Goal: Information Seeking & Learning: Learn about a topic

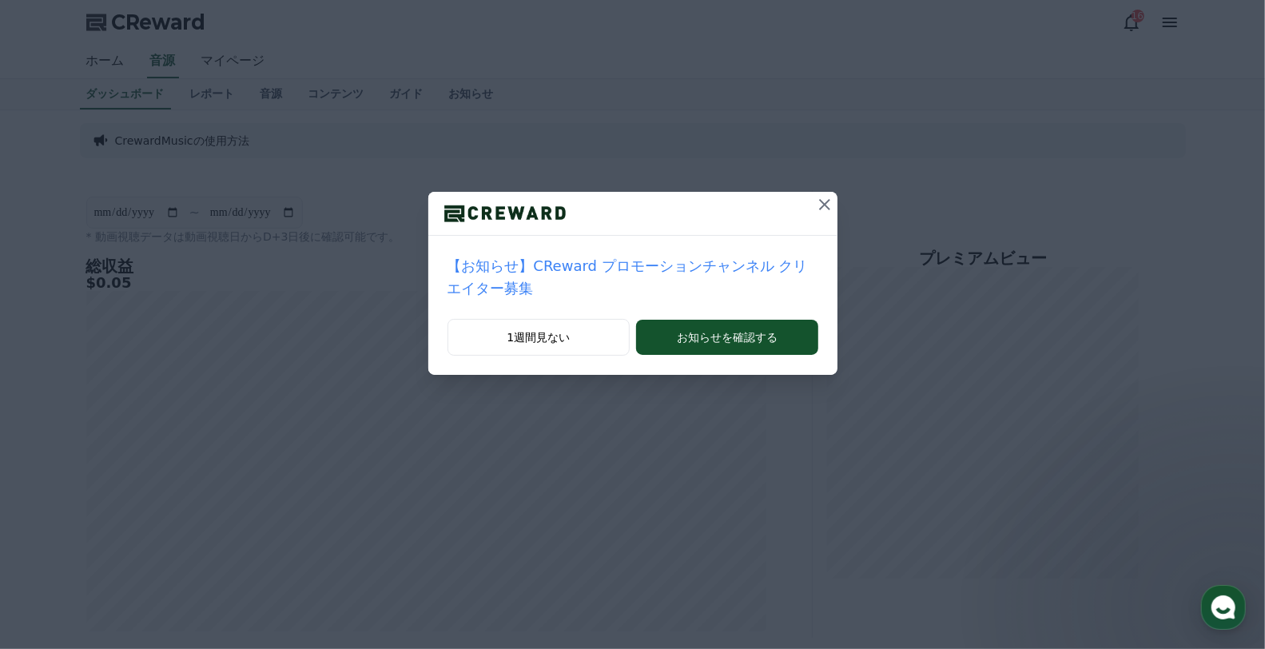
click at [817, 213] on icon at bounding box center [824, 204] width 19 height 19
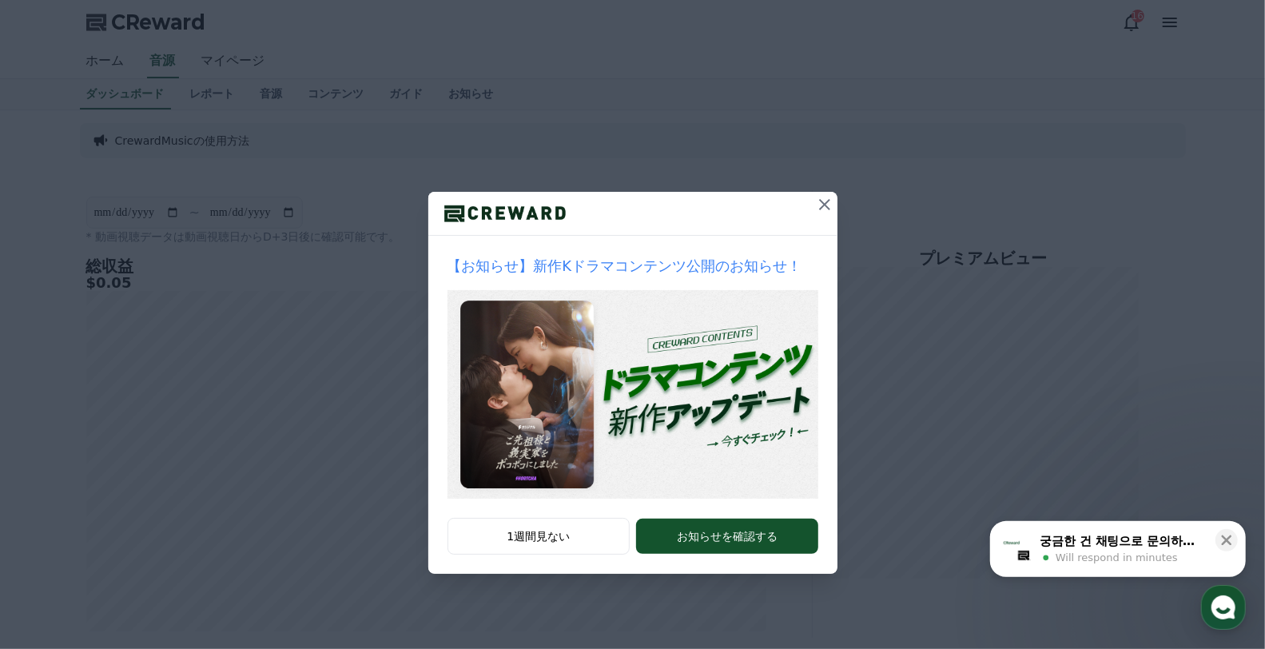
click at [824, 206] on icon at bounding box center [824, 204] width 19 height 19
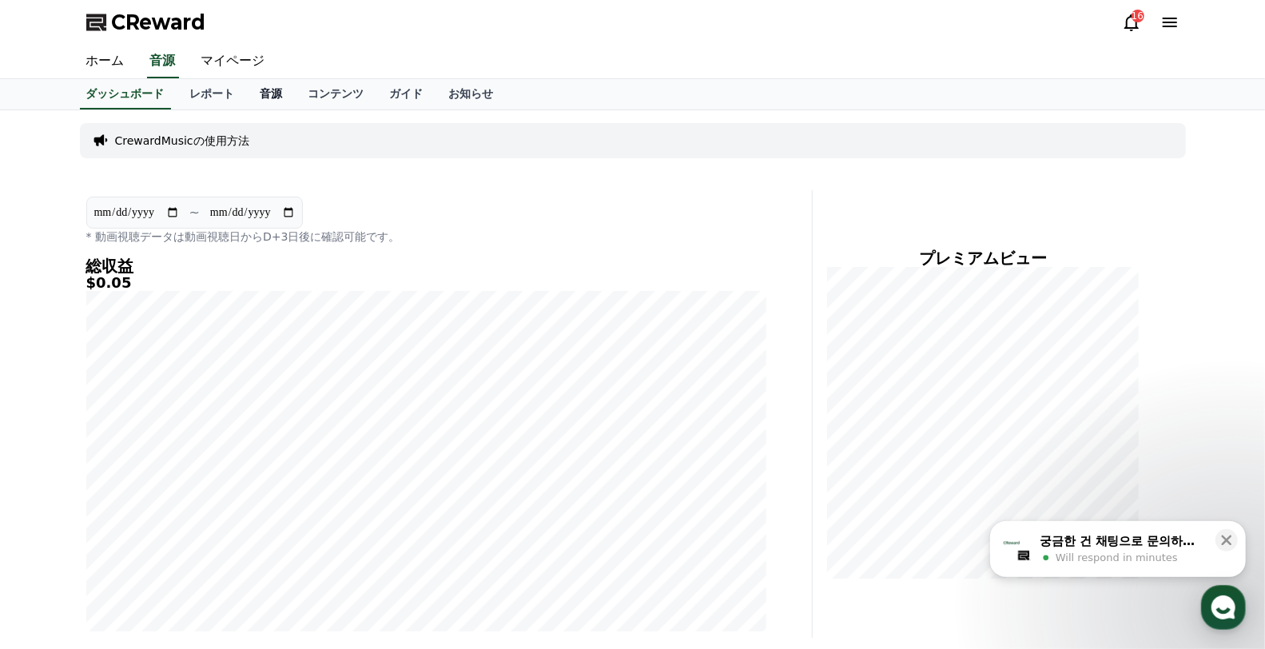
click at [248, 94] on link "音源" at bounding box center [272, 94] width 48 height 30
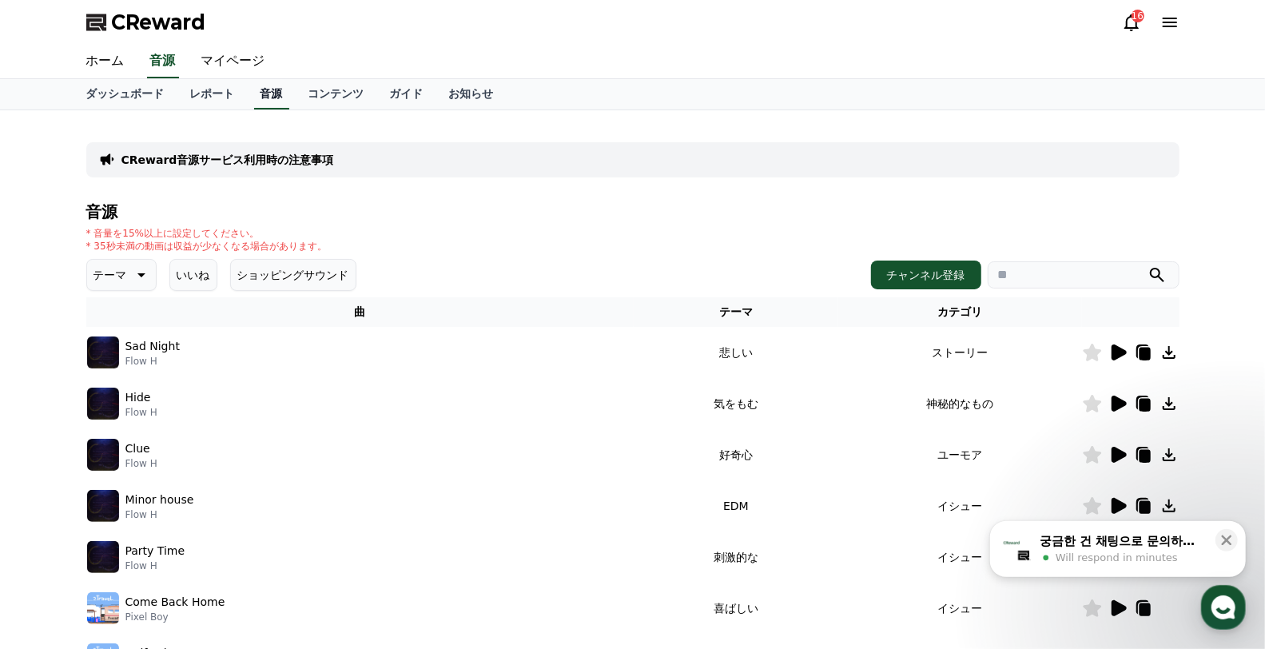
click at [254, 94] on link "音源" at bounding box center [271, 94] width 35 height 30
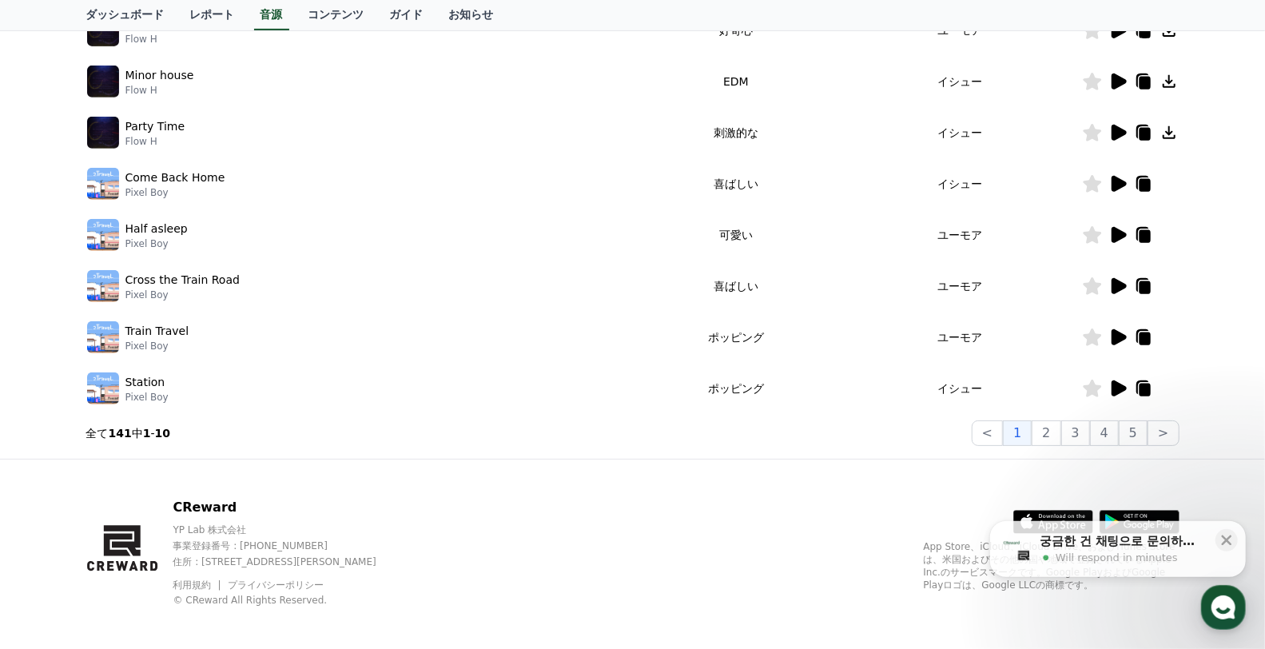
scroll to position [432, 0]
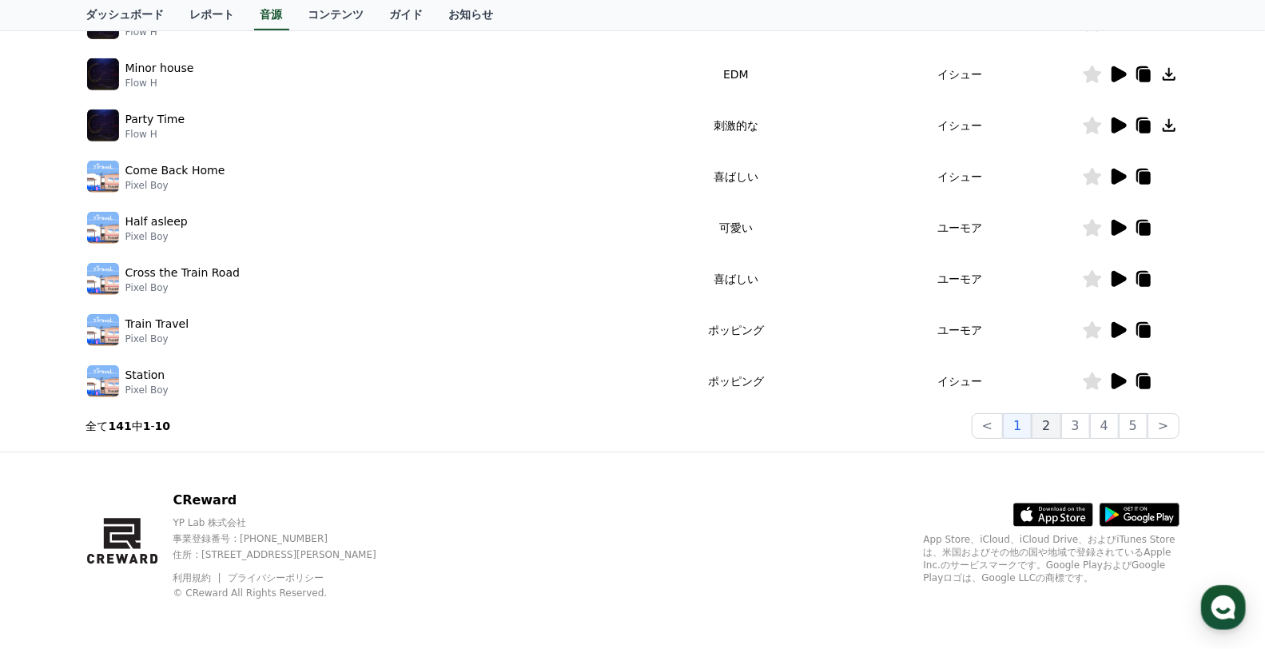
click at [1051, 429] on button "2" at bounding box center [1046, 426] width 29 height 26
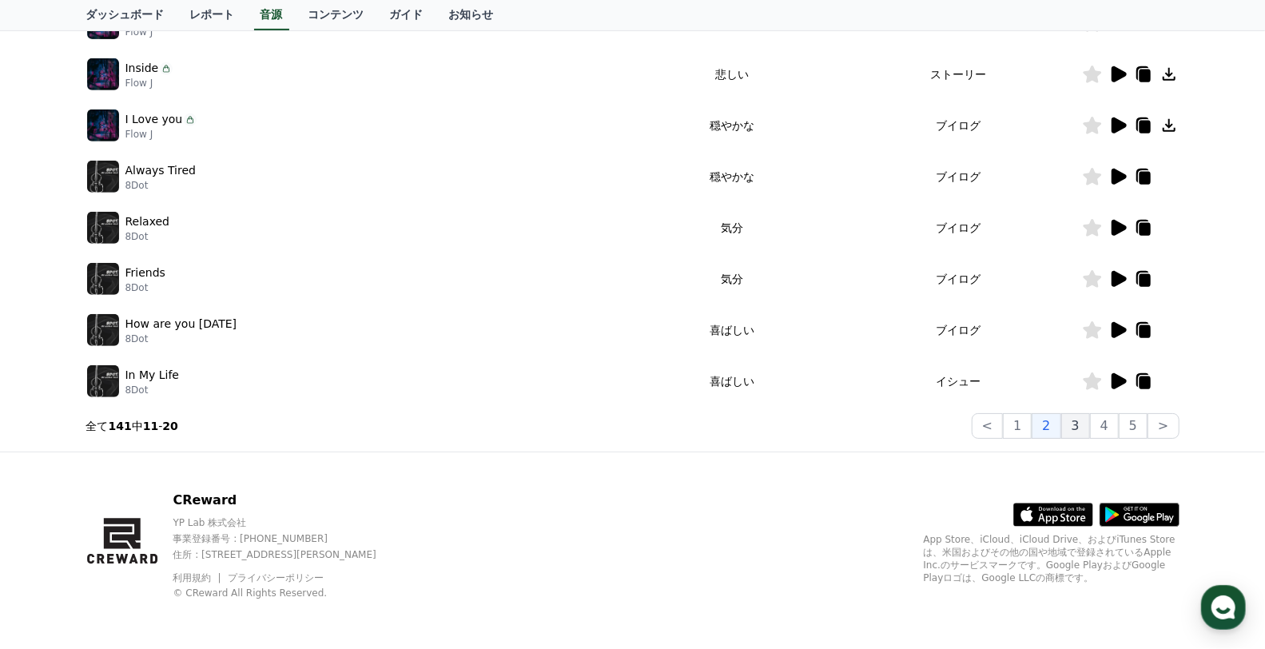
click at [1080, 429] on button "3" at bounding box center [1075, 426] width 29 height 26
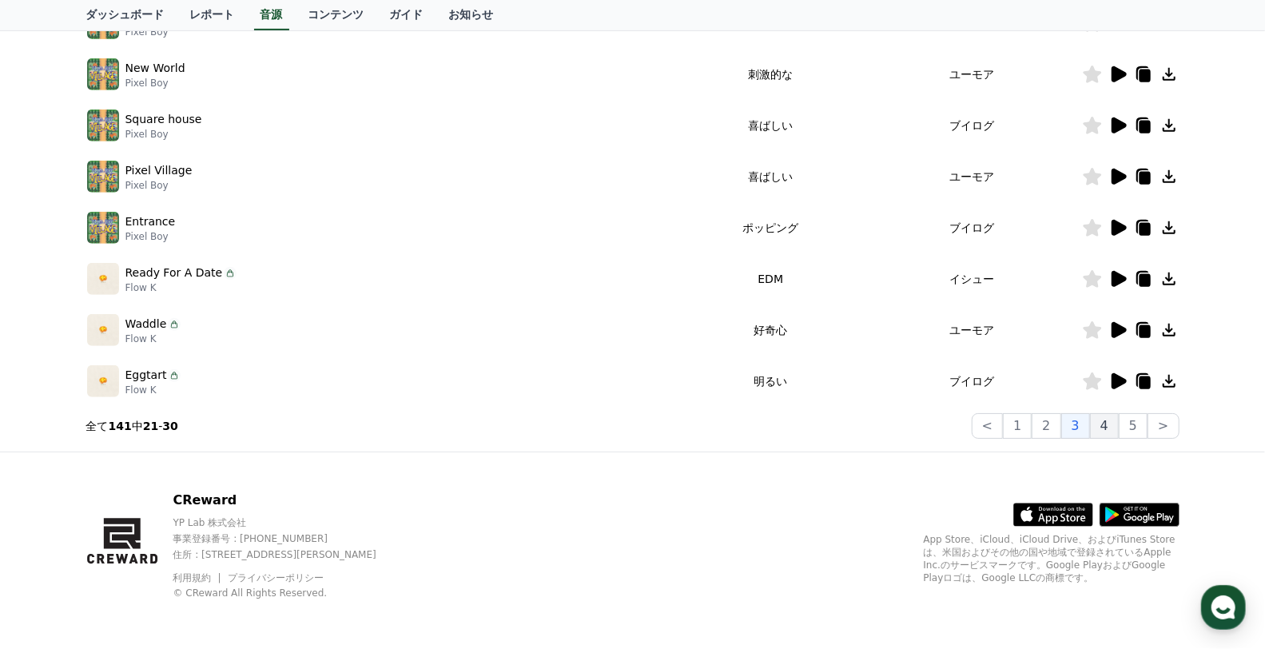
click at [1107, 430] on button "4" at bounding box center [1104, 426] width 29 height 26
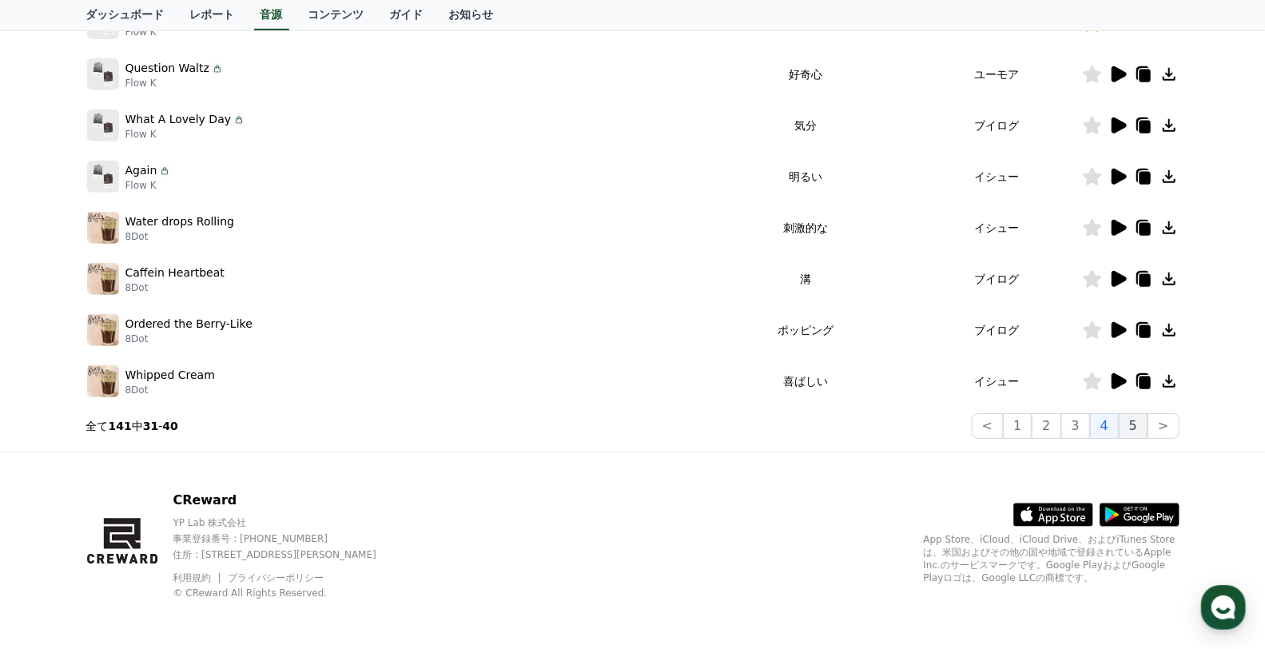
click at [1136, 428] on button "5" at bounding box center [1133, 426] width 29 height 26
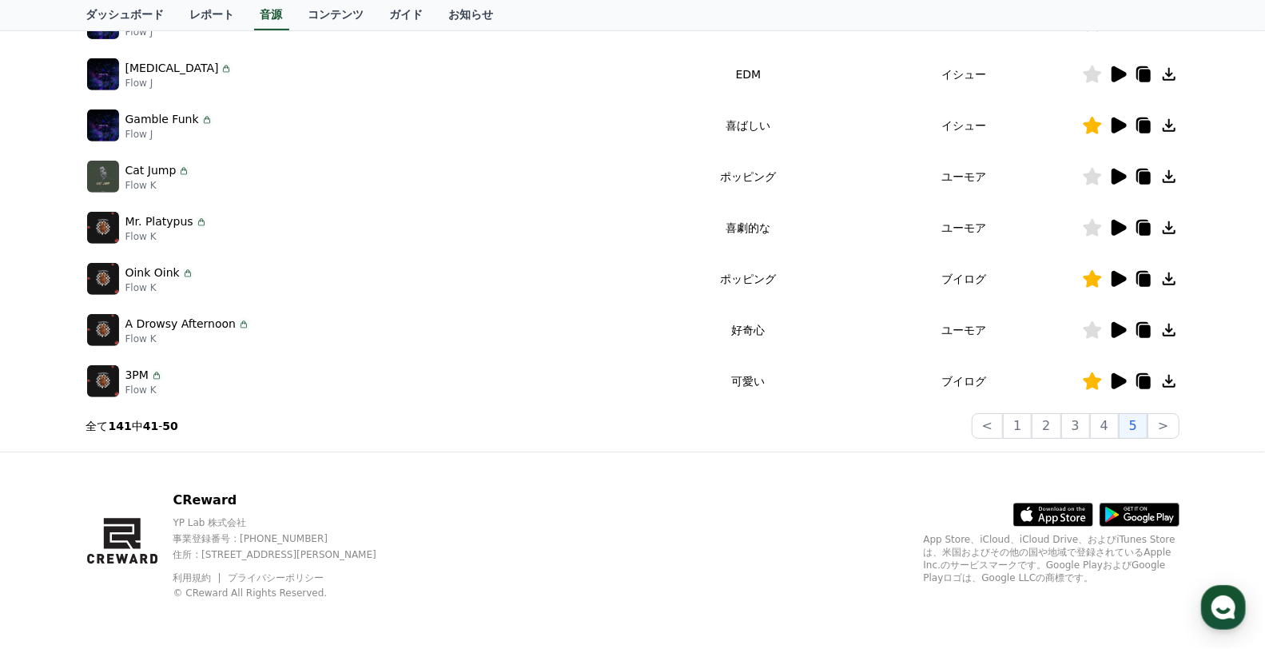
click at [1115, 125] on icon at bounding box center [1119, 125] width 15 height 16
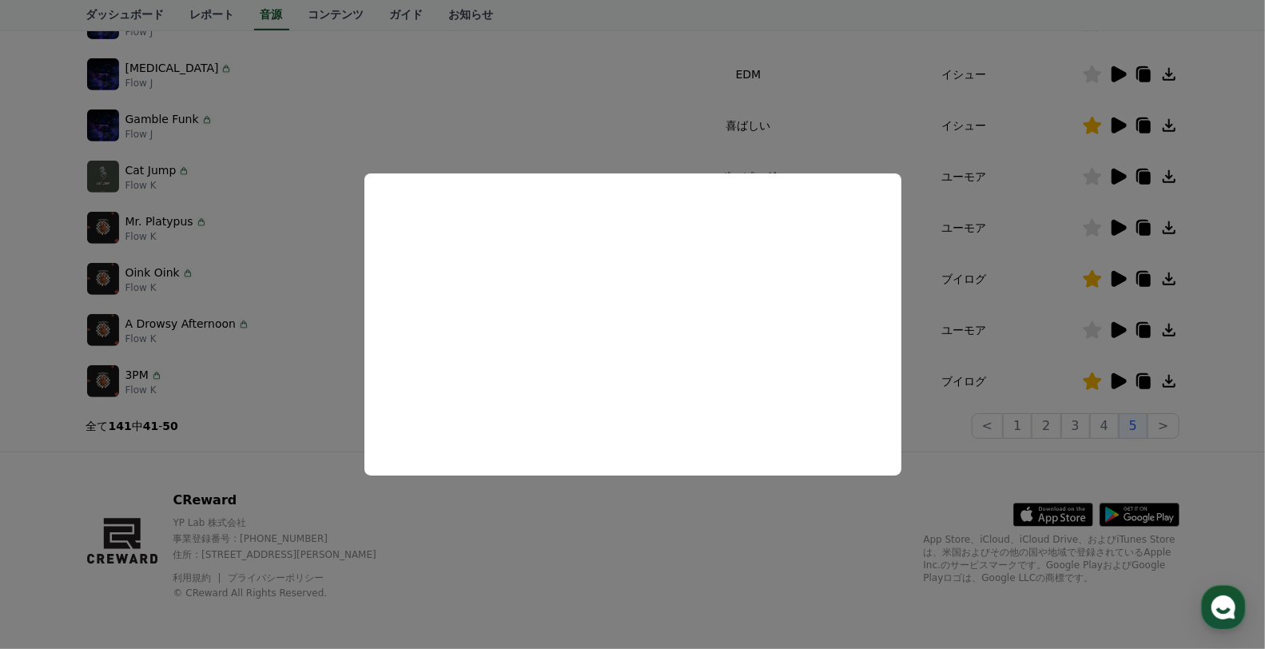
click at [1170, 123] on button "close modal" at bounding box center [632, 324] width 1265 height 649
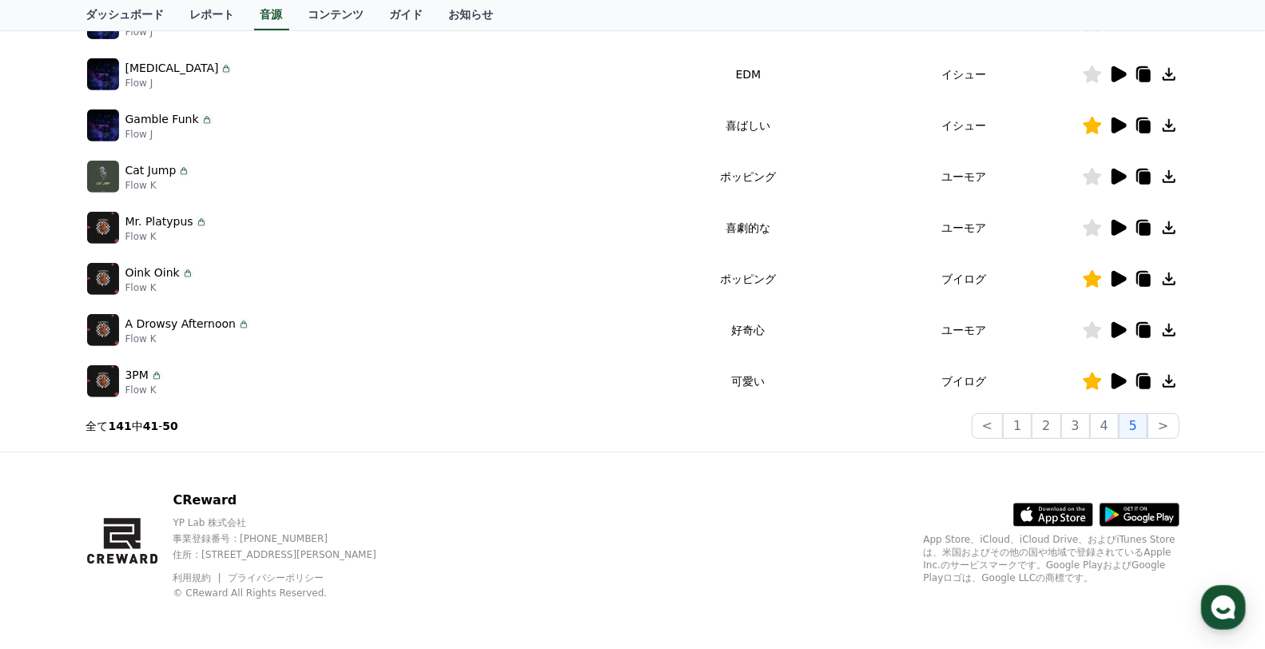
click at [1170, 125] on icon at bounding box center [1169, 125] width 13 height 13
click at [1171, 125] on icon at bounding box center [1169, 125] width 19 height 19
click at [1168, 125] on icon at bounding box center [1169, 125] width 13 height 13
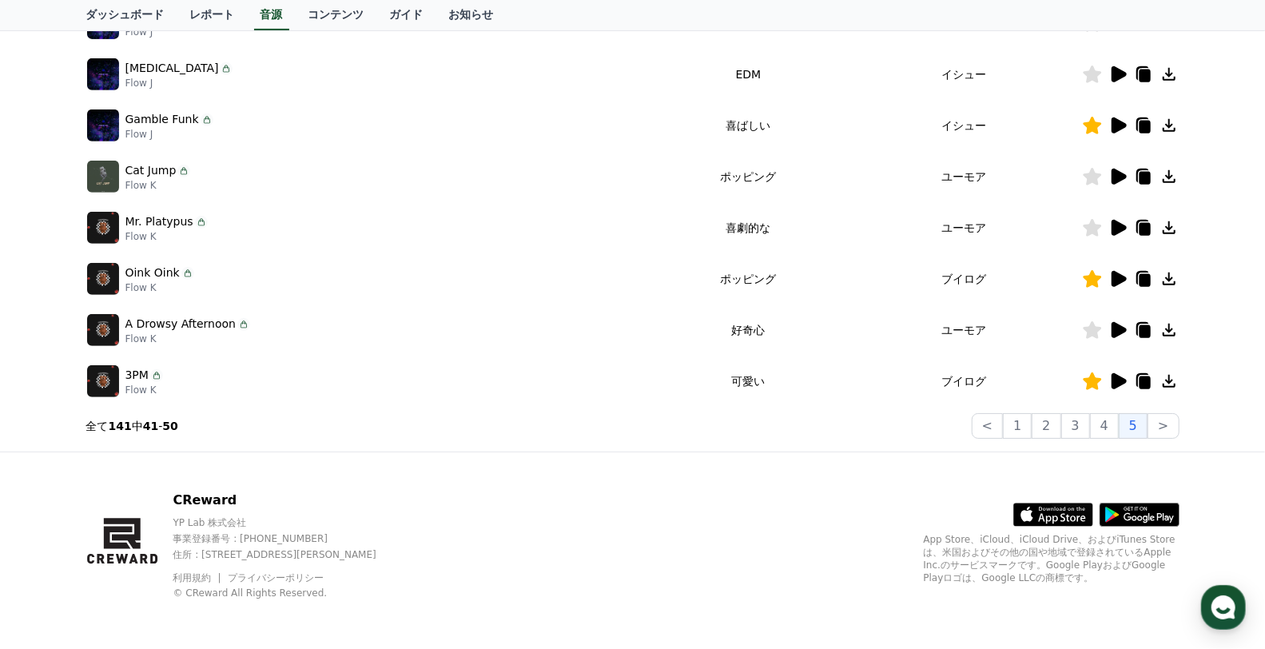
click at [1168, 125] on icon at bounding box center [1169, 125] width 13 height 13
